Goal: Transaction & Acquisition: Purchase product/service

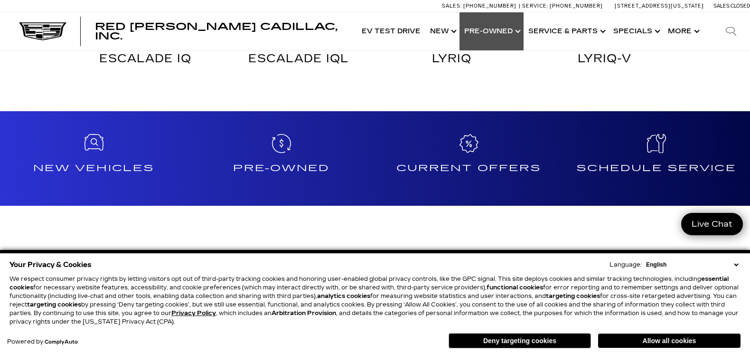
scroll to position [670, 0]
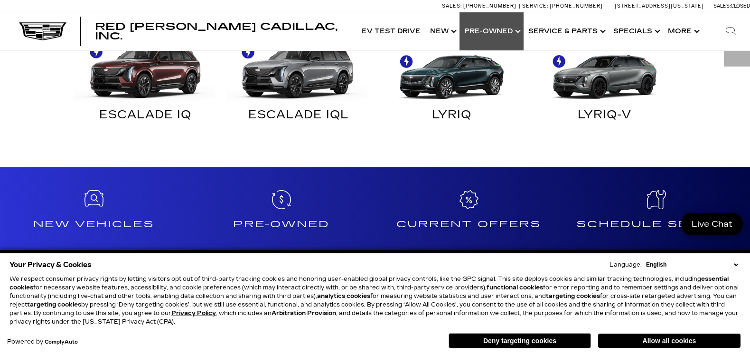
click at [520, 31] on link "Show Pre-Owned" at bounding box center [492, 31] width 64 height 38
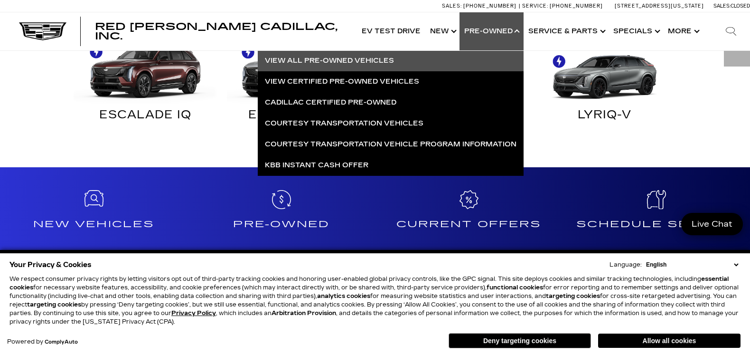
click at [387, 59] on link "View All Pre-Owned Vehicles" at bounding box center [391, 60] width 266 height 21
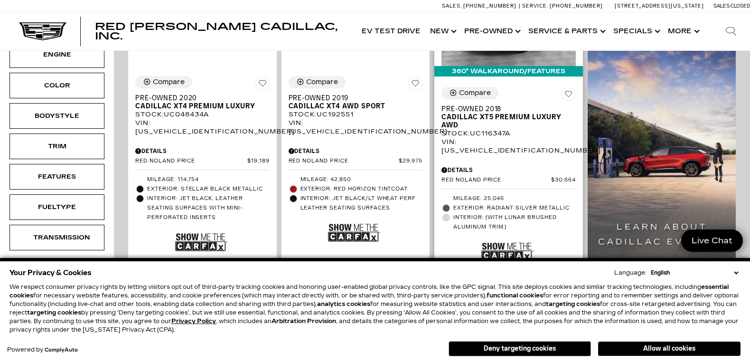
scroll to position [335, 0]
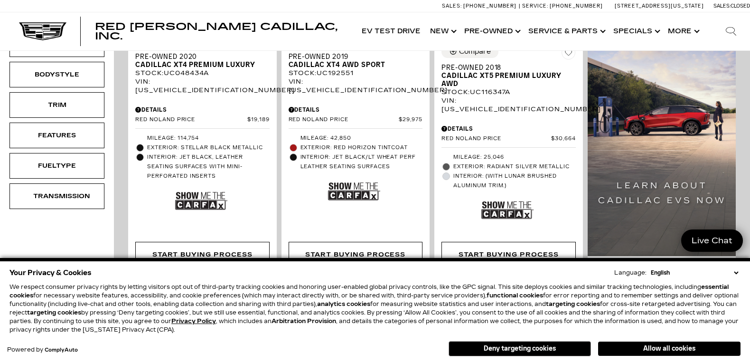
click at [736, 271] on select "English Spanish / Español English / United Kingdom Korean / 한국어 Vietnamese / Ti…" at bounding box center [695, 272] width 92 height 9
click at [735, 271] on select "English Spanish / Español English / United Kingdom Korean / 한국어 Vietnamese / Ti…" at bounding box center [695, 272] width 92 height 9
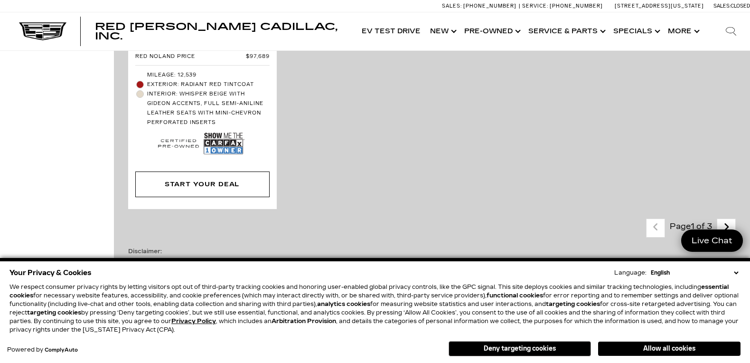
scroll to position [2682, 0]
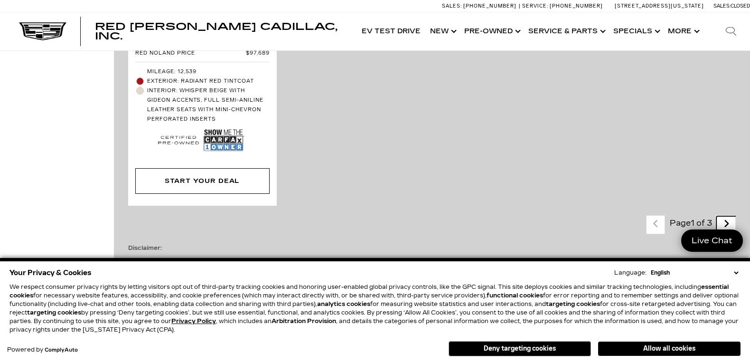
click at [730, 216] on icon "next page" at bounding box center [727, 223] width 6 height 15
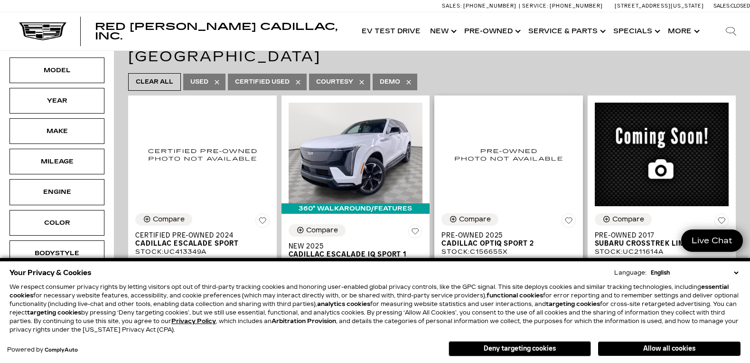
scroll to position [167, 0]
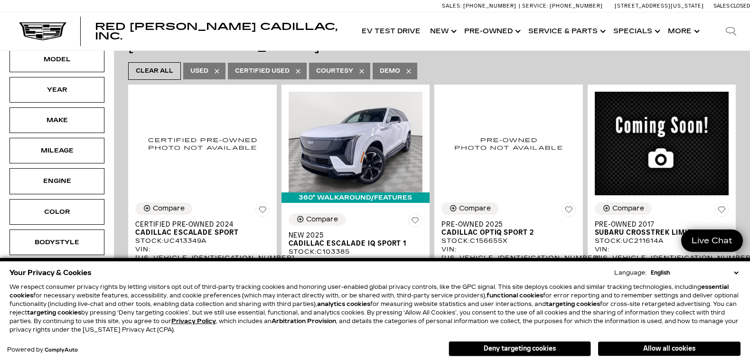
click at [285, 65] on span "Certified Used" at bounding box center [262, 71] width 55 height 12
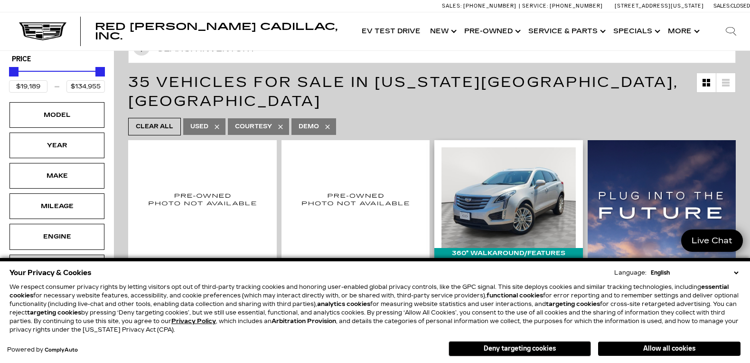
scroll to position [56, 0]
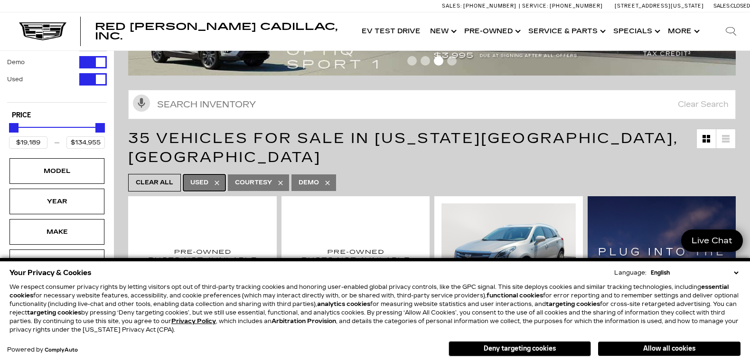
click at [203, 177] on span "Used" at bounding box center [199, 183] width 18 height 12
type input "$46,674"
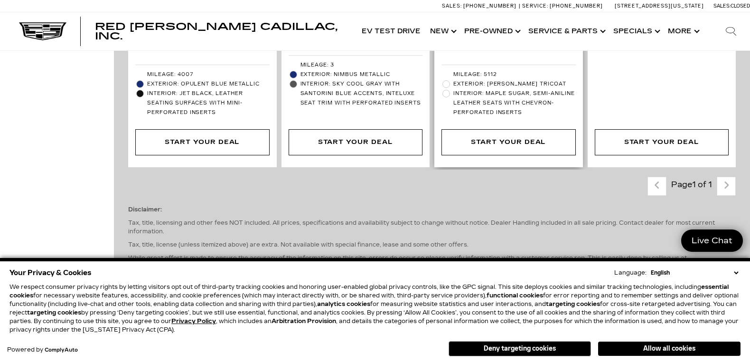
scroll to position [1508, 0]
